Goal: Task Accomplishment & Management: Manage account settings

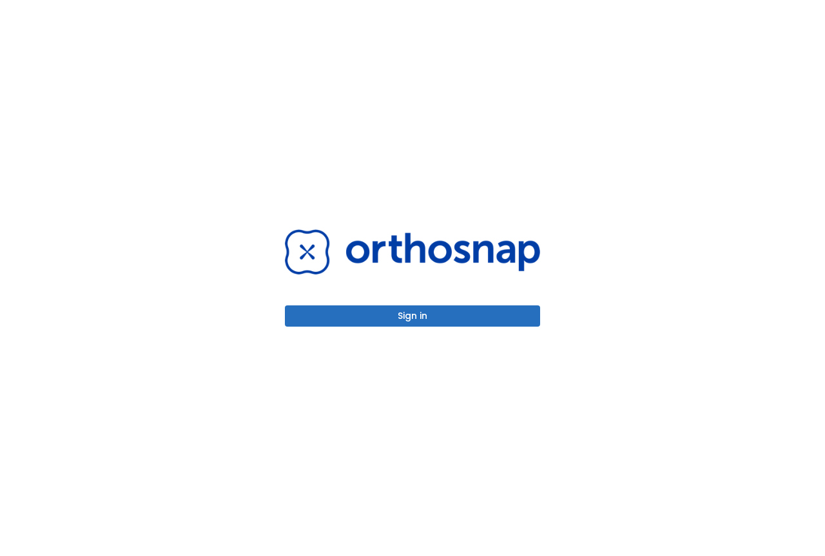
click at [394, 316] on button "Sign in" at bounding box center [412, 315] width 255 height 21
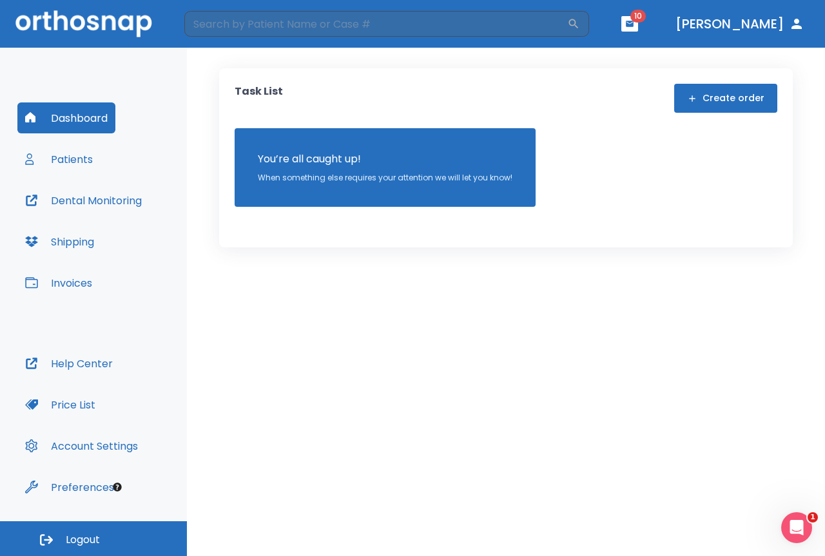
click at [77, 241] on button "Shipping" at bounding box center [59, 241] width 84 height 31
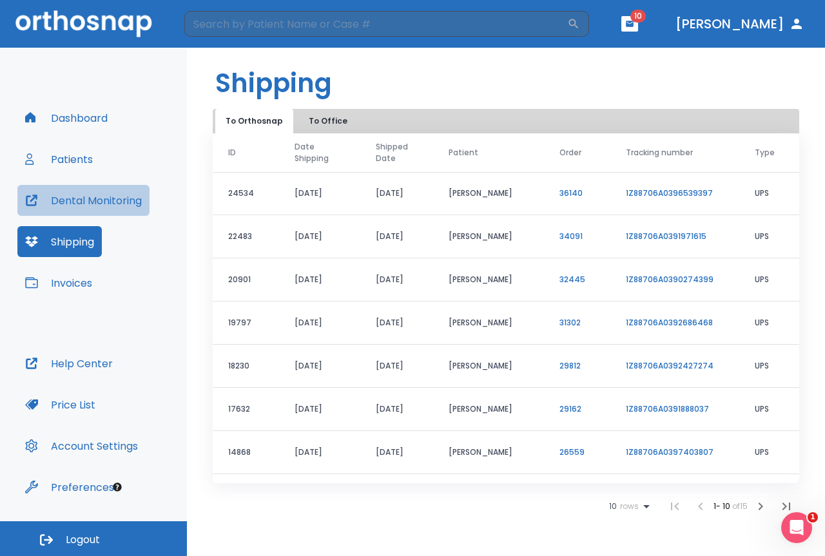
click at [78, 195] on button "Dental Monitoring" at bounding box center [83, 200] width 132 height 31
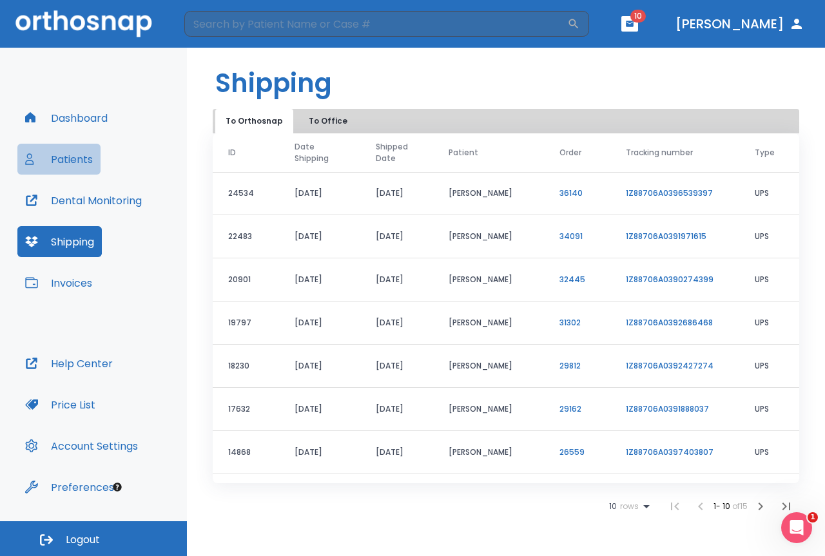
click at [93, 164] on button "Patients" at bounding box center [58, 159] width 83 height 31
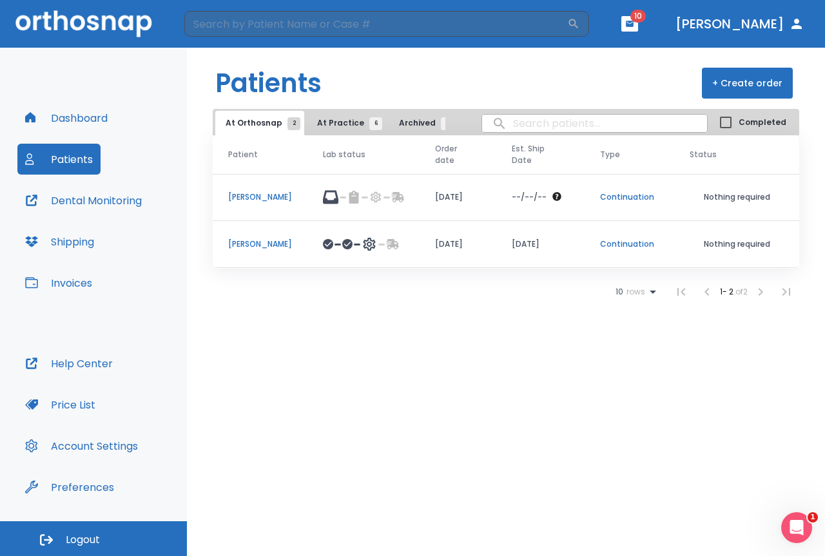
click at [256, 241] on p "[PERSON_NAME]" at bounding box center [260, 244] width 64 height 12
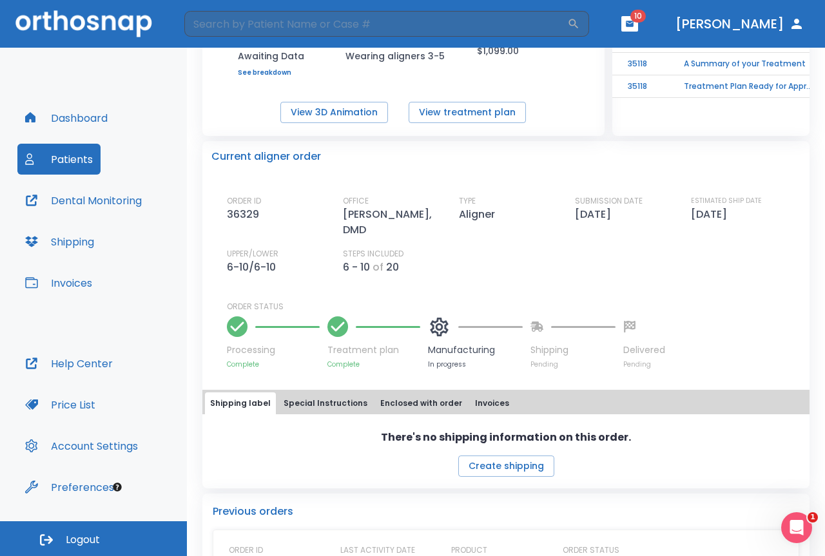
scroll to position [193, 0]
